Goal: Task Accomplishment & Management: Manage account settings

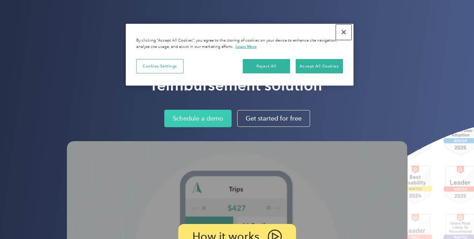
click at [345, 30] on button "Close" at bounding box center [343, 31] width 15 height 15
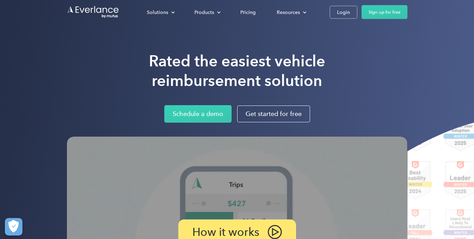
scroll to position [6, 0]
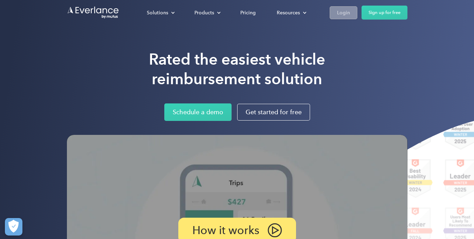
click at [337, 12] on div "Login" at bounding box center [343, 12] width 13 height 9
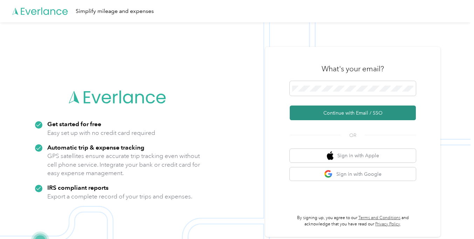
click at [329, 112] on button "Continue with Email / SSO" at bounding box center [352, 113] width 126 height 15
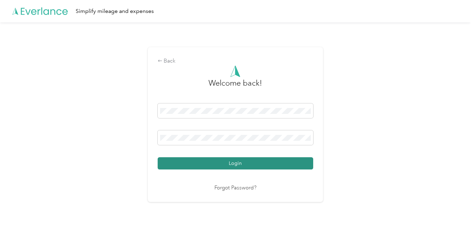
click at [206, 167] on button "Login" at bounding box center [234, 163] width 155 height 12
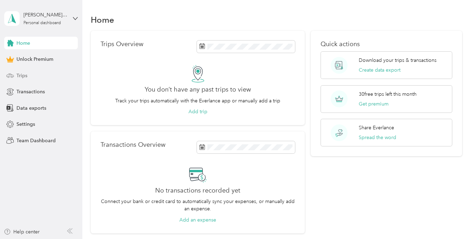
click at [21, 77] on span "Trips" at bounding box center [21, 75] width 11 height 7
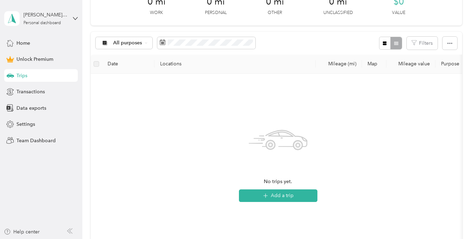
scroll to position [109, 0]
click at [287, 198] on button "Add a trip" at bounding box center [278, 196] width 78 height 13
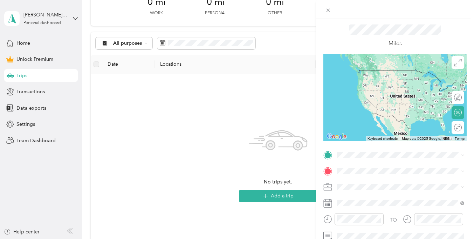
scroll to position [21, 0]
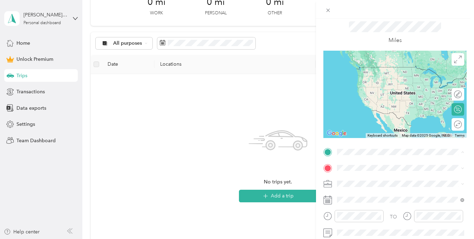
click at [239, 164] on div "New Trip Save This trip cannot be edited because it is either under review, app…" at bounding box center [237, 119] width 474 height 239
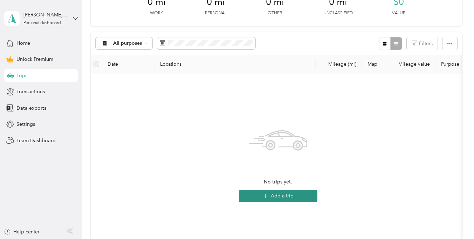
click at [300, 195] on button "Add a trip" at bounding box center [278, 196] width 78 height 13
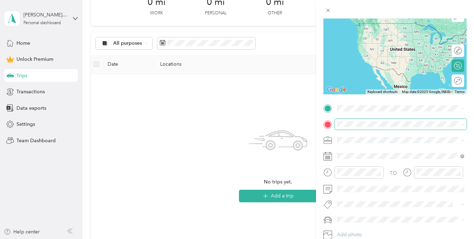
scroll to position [65, 0]
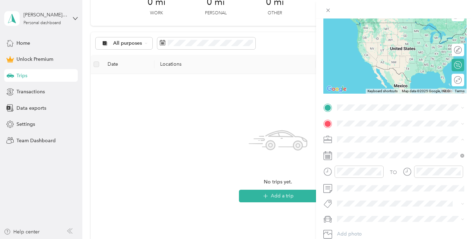
click at [353, 66] on span "Doordash" at bounding box center [350, 66] width 22 height 6
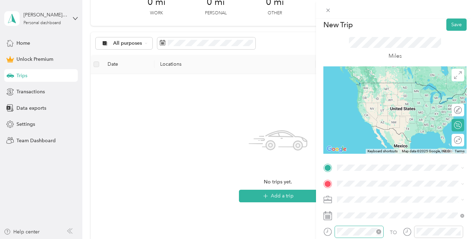
scroll to position [0, 0]
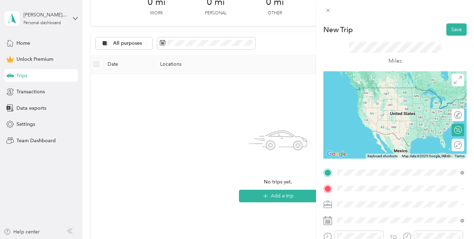
click at [363, 90] on span "Hays [US_STATE], [GEOGRAPHIC_DATA]" at bounding box center [389, 91] width 79 height 12
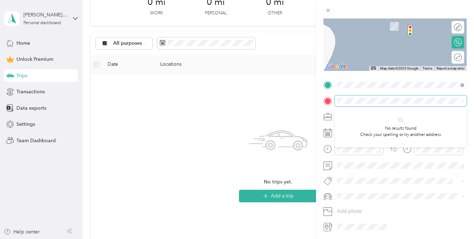
scroll to position [88, 0]
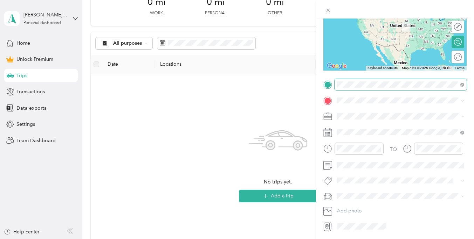
click at [374, 111] on span "[STREET_ADDRESS][PERSON_NAME][US_STATE]" at bounding box center [404, 110] width 109 height 6
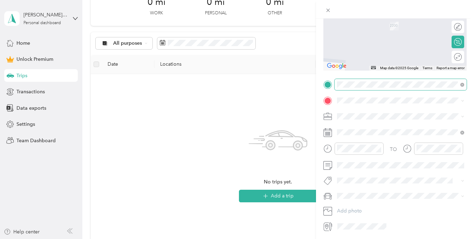
click at [359, 131] on span "Hays [US_STATE], [GEOGRAPHIC_DATA]" at bounding box center [389, 128] width 79 height 12
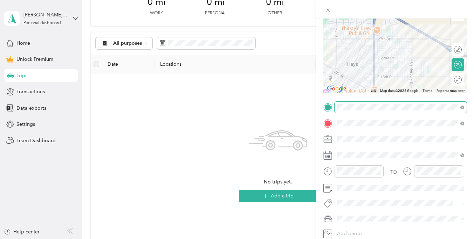
scroll to position [73, 0]
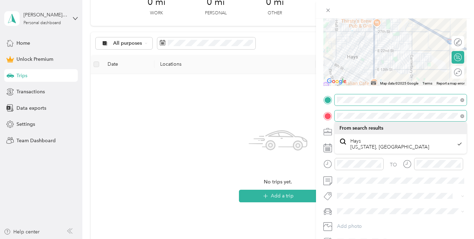
click at [330, 116] on div at bounding box center [394, 116] width 143 height 11
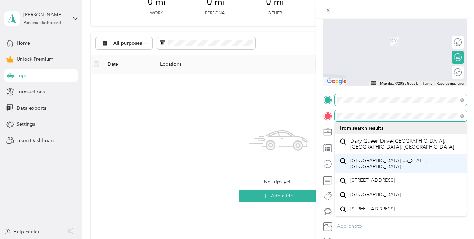
scroll to position [0, 0]
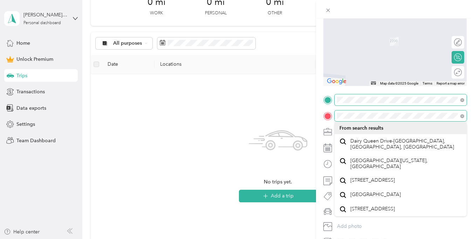
click at [332, 118] on div at bounding box center [394, 116] width 143 height 11
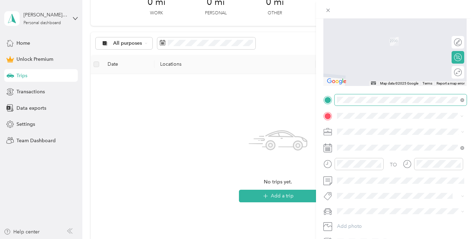
click at [247, 115] on div "New Trip Save This trip cannot be edited because it is either under review, app…" at bounding box center [237, 119] width 474 height 239
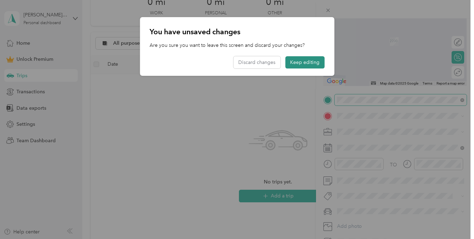
click at [293, 63] on button "Keep editing" at bounding box center [304, 62] width 39 height 12
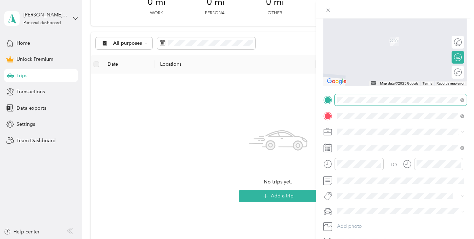
click at [367, 144] on span "[STREET_ADDRESS][US_STATE]" at bounding box center [385, 141] width 70 height 6
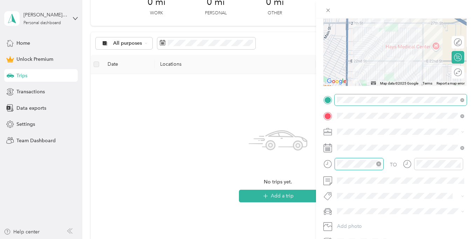
scroll to position [167, 0]
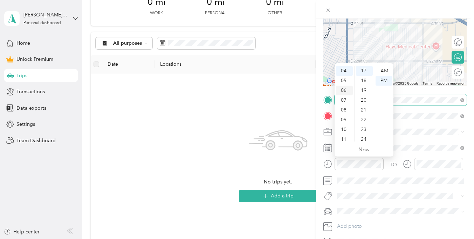
click at [346, 91] on div "06" at bounding box center [344, 91] width 17 height 10
click at [364, 97] on div "09" at bounding box center [364, 96] width 17 height 10
click at [425, 142] on span at bounding box center [400, 147] width 132 height 11
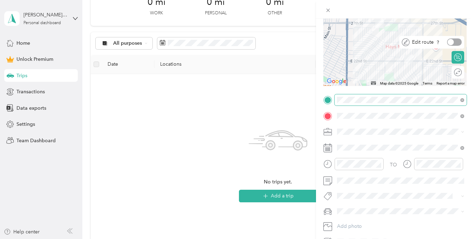
click at [451, 43] on div at bounding box center [450, 42] width 6 height 6
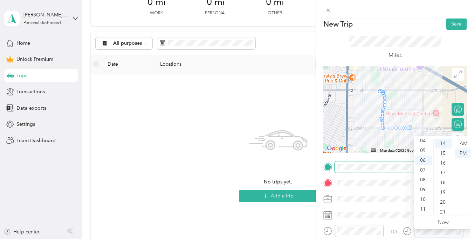
scroll to position [0, 0]
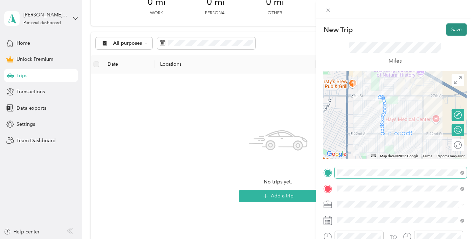
click at [458, 27] on button "Save" at bounding box center [456, 29] width 20 height 12
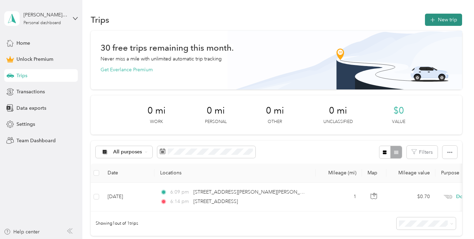
click at [449, 20] on button "New trip" at bounding box center [443, 20] width 37 height 12
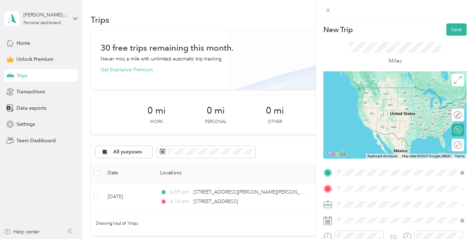
click at [372, 98] on span "[STREET_ADDRESS][US_STATE]" at bounding box center [385, 95] width 70 height 6
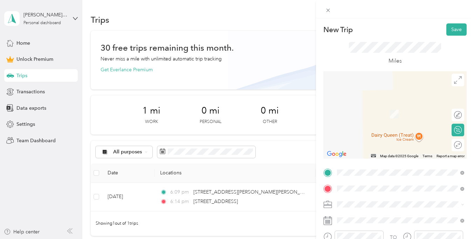
click at [356, 107] on span "[GEOGRAPHIC_DATA][US_STATE]" at bounding box center [388, 103] width 76 height 6
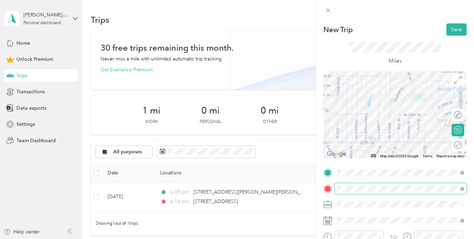
click at [336, 188] on span at bounding box center [400, 188] width 132 height 11
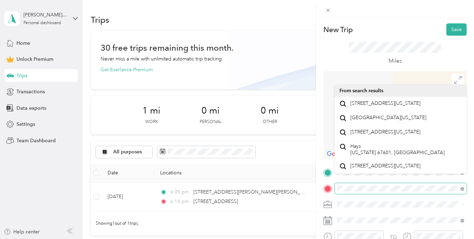
click at [309, 188] on div "New Trip Save This trip cannot be edited because it is either under review, app…" at bounding box center [237, 119] width 474 height 239
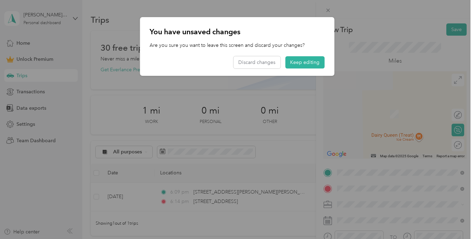
click at [368, 102] on span "[STREET_ADDRESS][US_STATE]" at bounding box center [385, 103] width 70 height 6
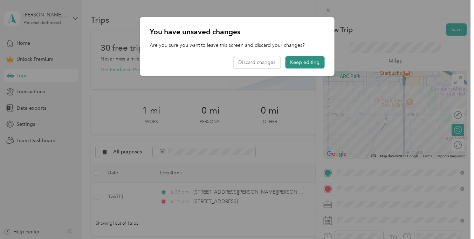
click at [310, 61] on button "Keep editing" at bounding box center [304, 62] width 39 height 12
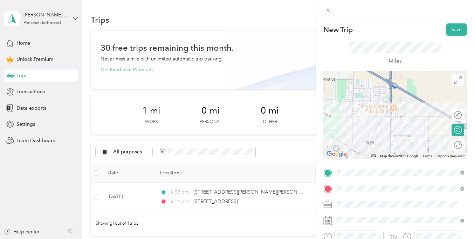
click at [365, 0] on html "[PERSON_NAME][EMAIL_ADDRESS][PERSON_NAME][DOMAIN_NAME] Personal dashboard Home …" at bounding box center [235, 119] width 470 height 239
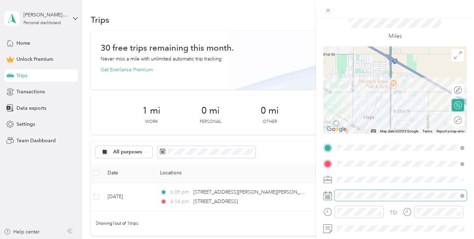
scroll to position [31, 0]
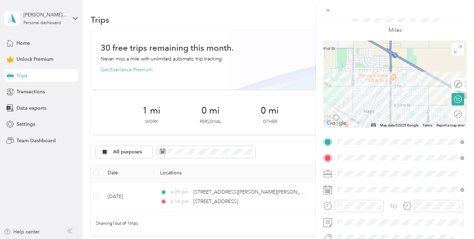
click at [359, 183] on div "TO Add photo" at bounding box center [394, 212] width 143 height 153
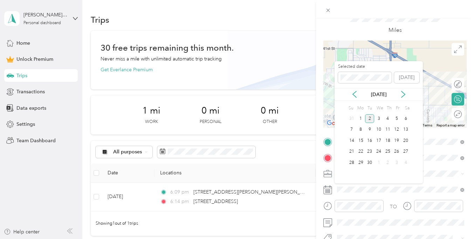
click at [353, 90] on div "[DATE]" at bounding box center [378, 94] width 88 height 13
click at [354, 94] on icon at bounding box center [354, 94] width 7 height 7
click at [405, 152] on div "23" at bounding box center [405, 152] width 9 height 9
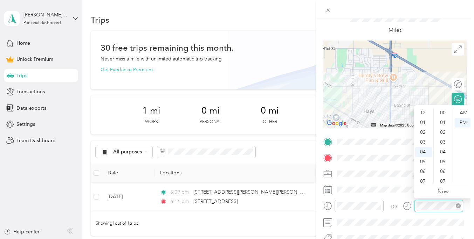
scroll to position [206, 0]
click at [406, 206] on div at bounding box center [432, 206] width 60 height 12
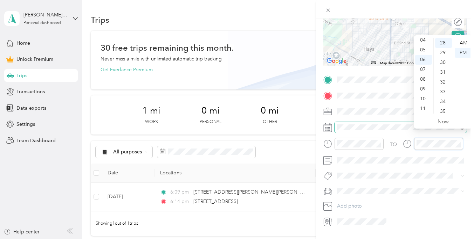
scroll to position [101, 0]
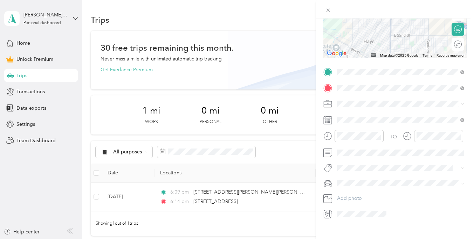
click at [345, 108] on span at bounding box center [400, 103] width 132 height 11
click at [348, 139] on span "Doordash" at bounding box center [350, 141] width 22 height 6
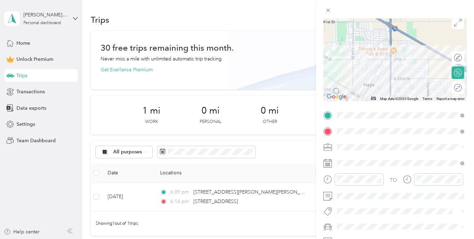
scroll to position [0, 0]
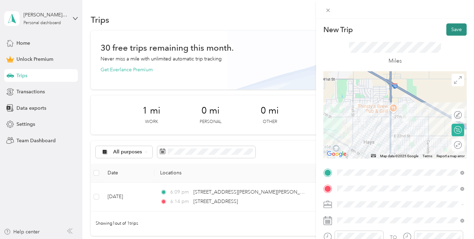
click at [456, 28] on button "Save" at bounding box center [456, 29] width 20 height 12
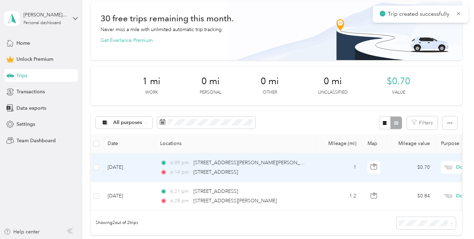
scroll to position [35, 0]
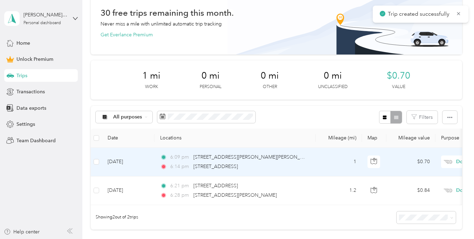
click at [144, 166] on td "[DATE]" at bounding box center [128, 162] width 52 height 29
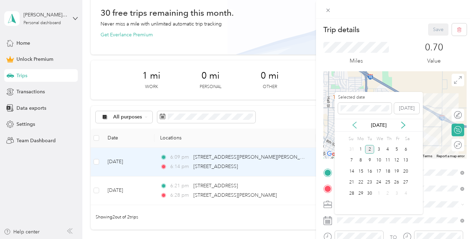
click at [353, 126] on icon at bounding box center [353, 125] width 3 height 6
click at [406, 182] on div "23" at bounding box center [405, 182] width 9 height 9
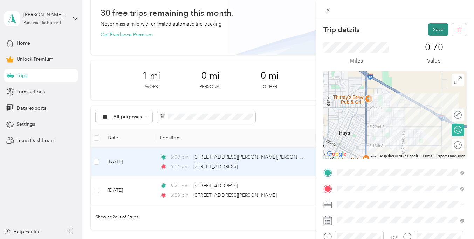
click at [436, 29] on button "Save" at bounding box center [438, 29] width 20 height 12
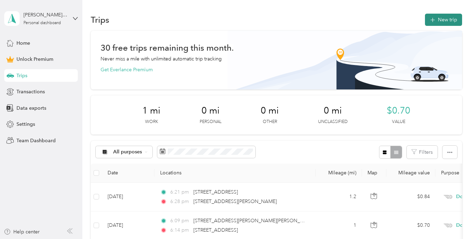
click at [440, 21] on button "New trip" at bounding box center [443, 20] width 37 height 12
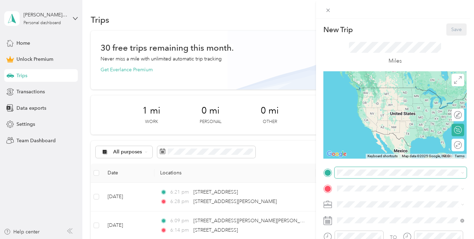
click at [363, 176] on span at bounding box center [400, 172] width 132 height 11
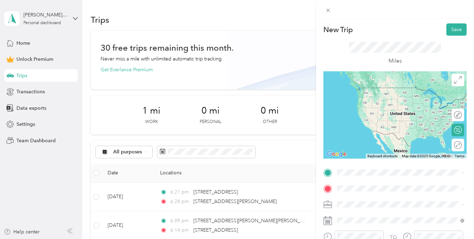
click at [366, 95] on div "[PERSON_NAME] [US_STATE], [GEOGRAPHIC_DATA]" at bounding box center [400, 88] width 122 height 15
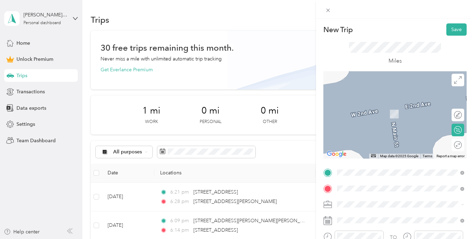
click at [360, 108] on span "Wichita [US_STATE], [GEOGRAPHIC_DATA]" at bounding box center [389, 106] width 79 height 12
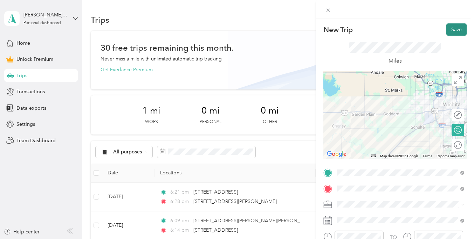
click at [452, 32] on button "Save" at bounding box center [456, 29] width 20 height 12
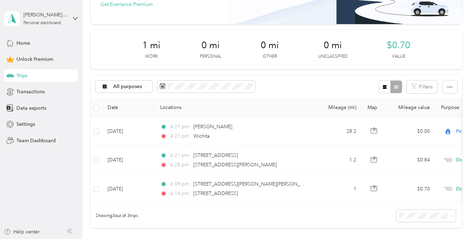
scroll to position [66, 0]
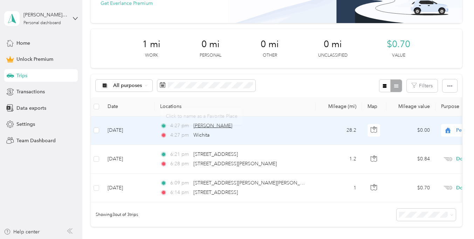
click at [209, 127] on span "[PERSON_NAME]" at bounding box center [212, 126] width 39 height 6
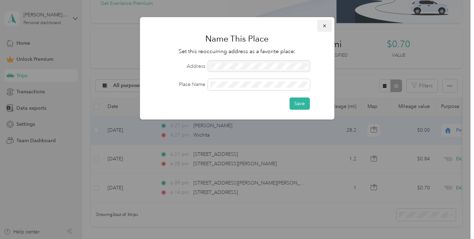
click at [325, 23] on icon "button" at bounding box center [324, 25] width 5 height 5
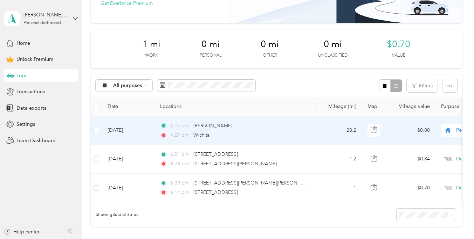
click at [118, 128] on td "[DATE]" at bounding box center [128, 131] width 52 height 29
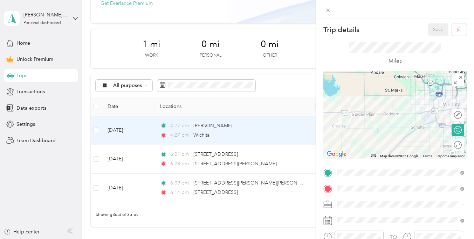
click at [360, 131] on span "Doordash" at bounding box center [350, 131] width 22 height 6
click at [437, 28] on button "Save" at bounding box center [438, 29] width 20 height 12
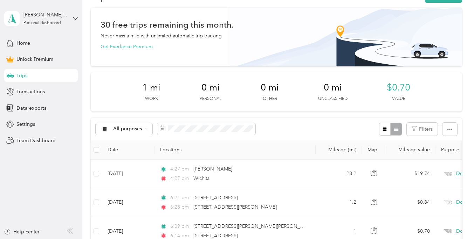
scroll to position [21, 0]
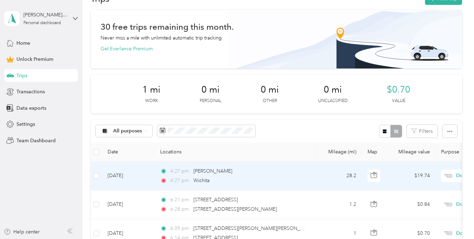
click at [129, 175] on td "[DATE]" at bounding box center [128, 176] width 52 height 29
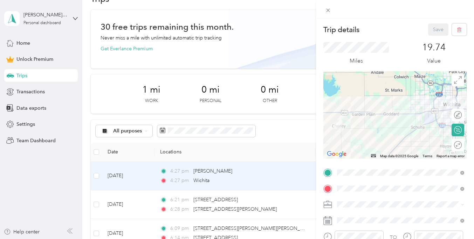
click at [238, 47] on div "Trip details Save This trip cannot be edited because it is either under review,…" at bounding box center [237, 119] width 474 height 239
